Goal: Information Seeking & Learning: Learn about a topic

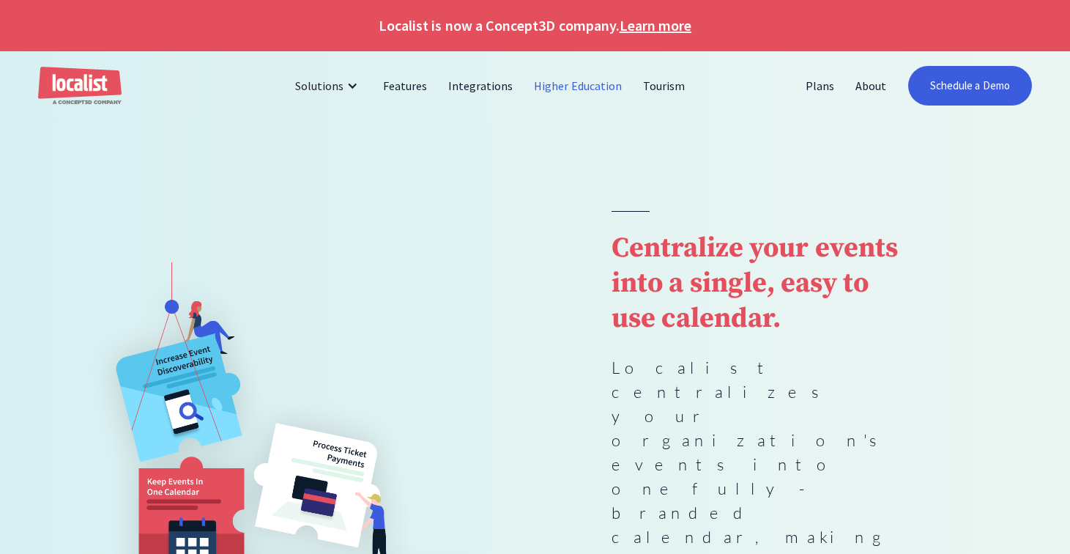
click at [574, 88] on link "Higher Education" at bounding box center [578, 85] width 109 height 35
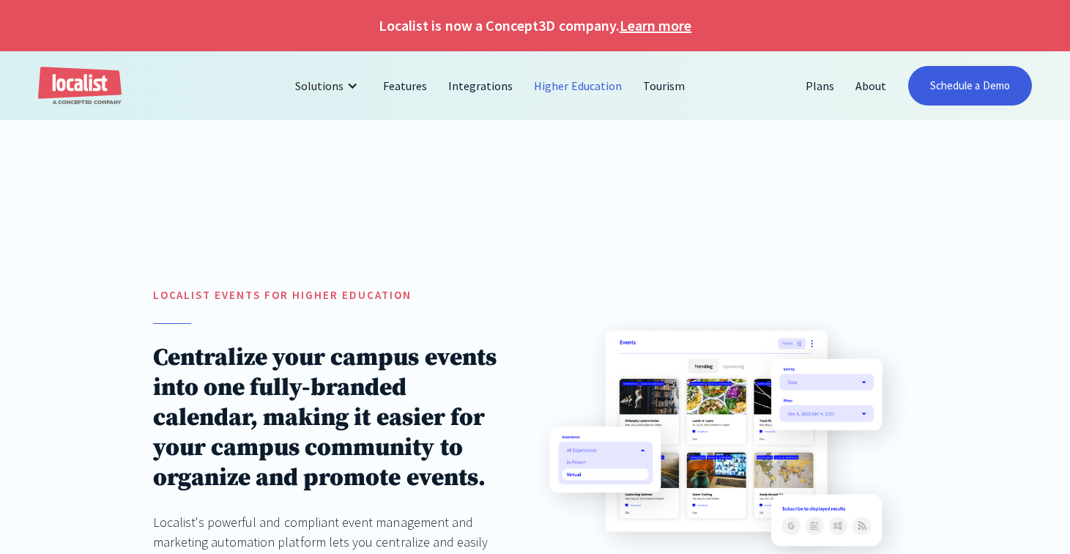
click at [574, 88] on link "Higher Education" at bounding box center [578, 85] width 109 height 35
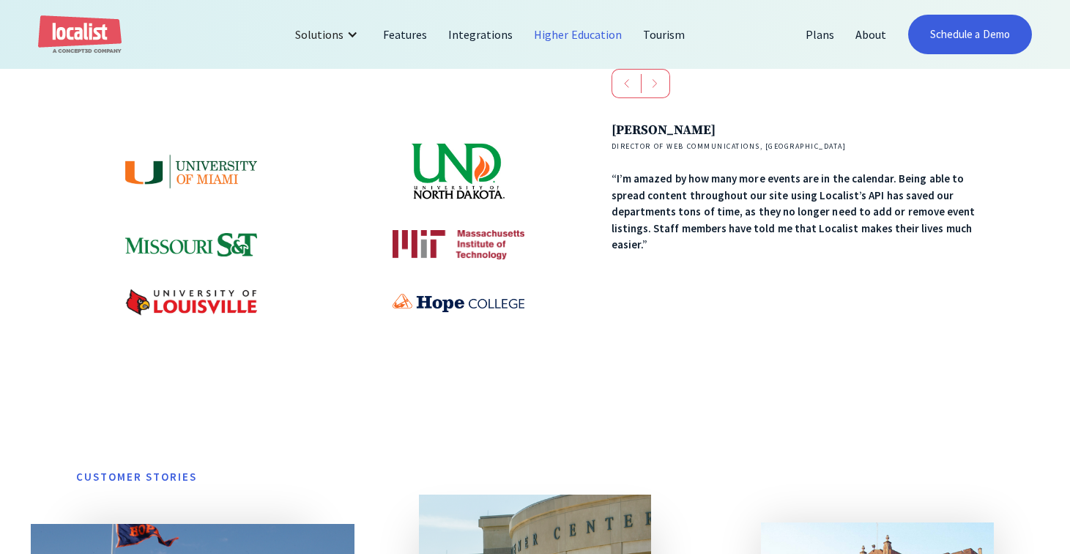
scroll to position [768, 0]
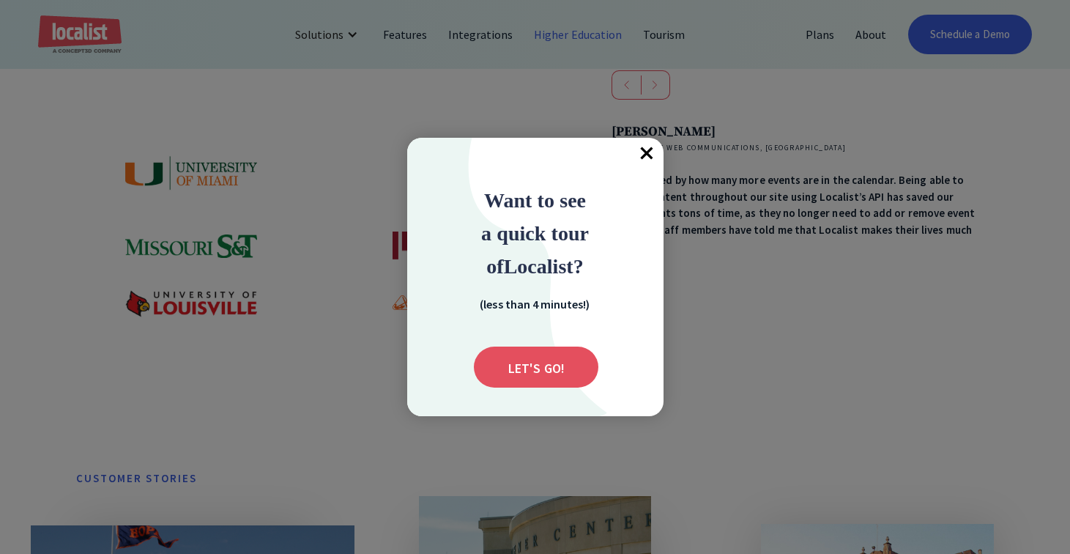
click at [643, 152] on span "×" at bounding box center [648, 154] width 32 height 32
